Goal: Find specific page/section: Find specific page/section

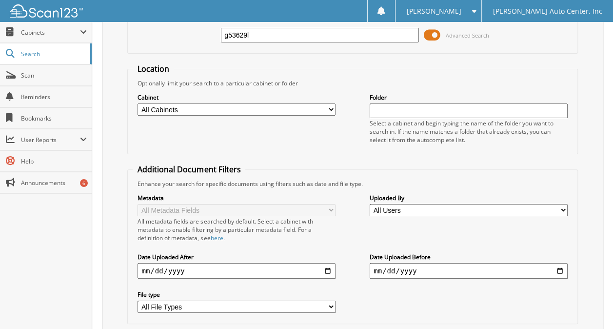
scroll to position [120, 0]
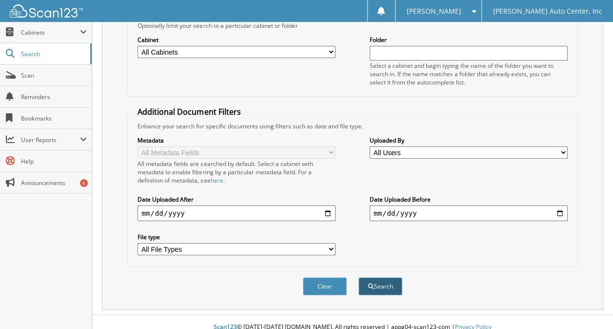
type input "g53629l"
click at [380, 277] on button "Search" at bounding box center [381, 286] width 44 height 18
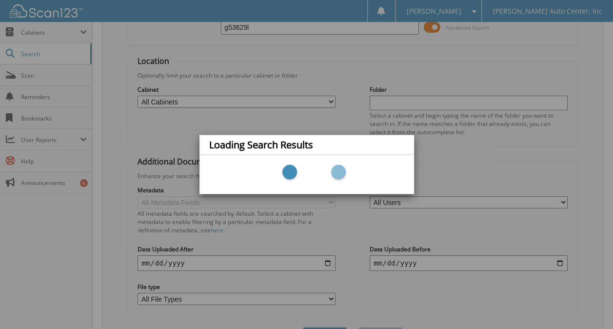
scroll to position [22, 0]
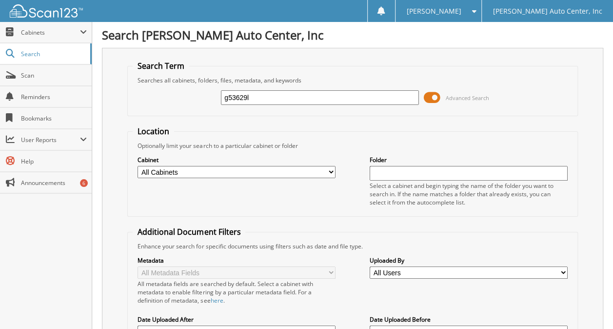
click at [330, 169] on select "All Cabinets BACK-ONS CAR DEALS Needs Filing" at bounding box center [237, 172] width 198 height 12
select select "9064"
click at [138, 166] on select "All Cabinets BACK-ONS CAR DEALS Needs Filing" at bounding box center [237, 172] width 198 height 12
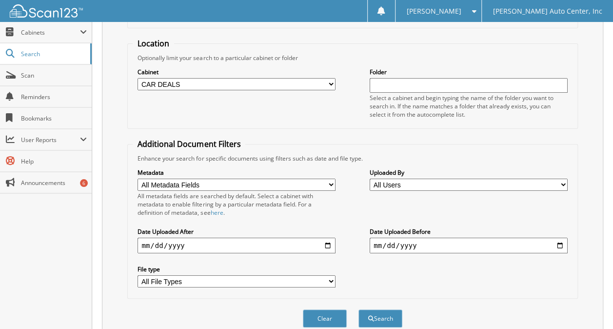
scroll to position [146, 0]
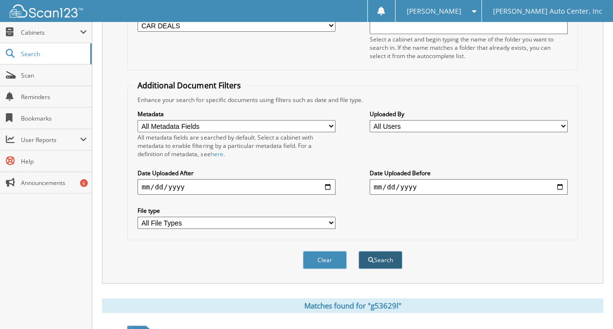
click at [389, 251] on button "Search" at bounding box center [381, 260] width 44 height 18
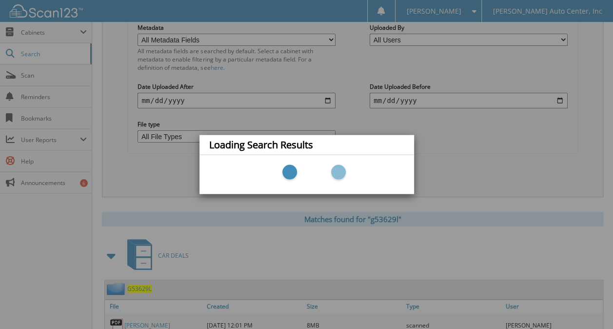
scroll to position [281, 0]
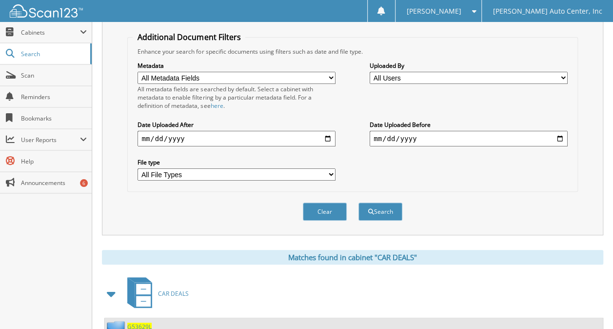
scroll to position [281, 0]
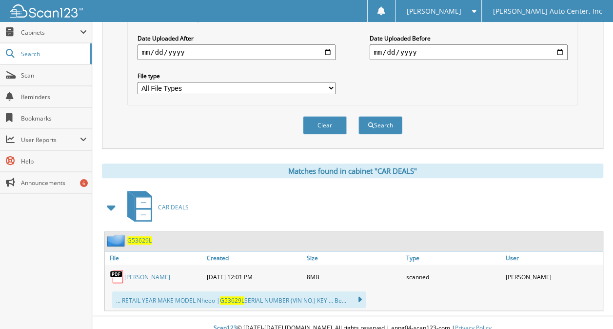
click at [137, 273] on link "[PERSON_NAME]" at bounding box center [147, 277] width 46 height 8
